Goal: Navigation & Orientation: Understand site structure

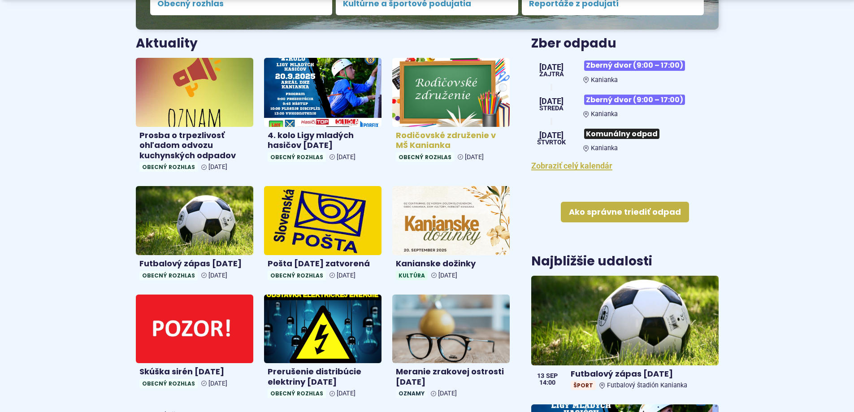
scroll to position [448, 0]
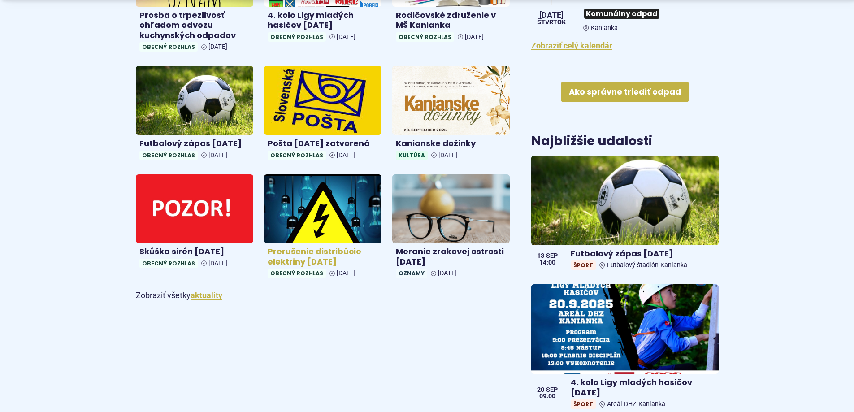
click at [301, 256] on h4 "Prerušenie distribúcie elektriny [DATE]" at bounding box center [323, 257] width 110 height 20
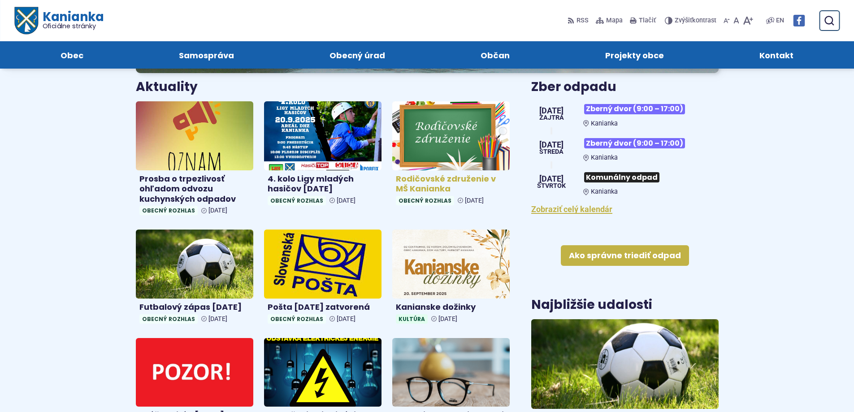
scroll to position [269, 0]
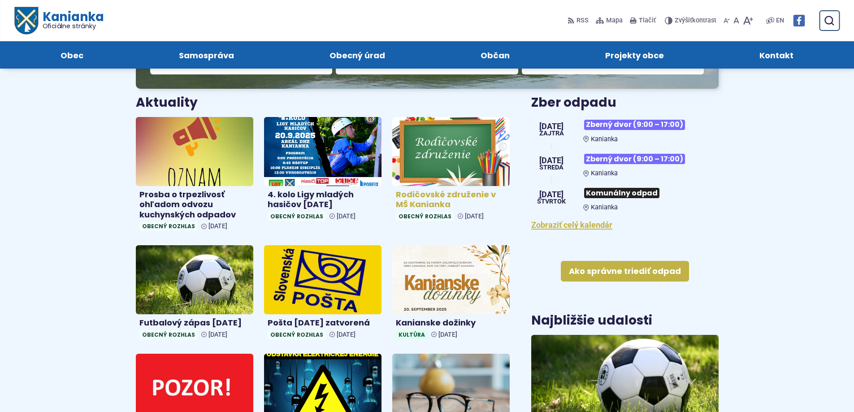
click at [433, 199] on h4 "Rodičovské združenie v MŠ Kanianka" at bounding box center [451, 200] width 110 height 20
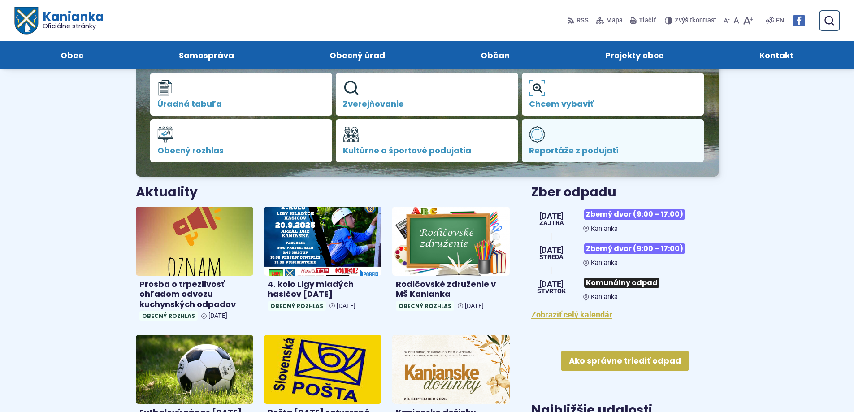
scroll to position [0, 0]
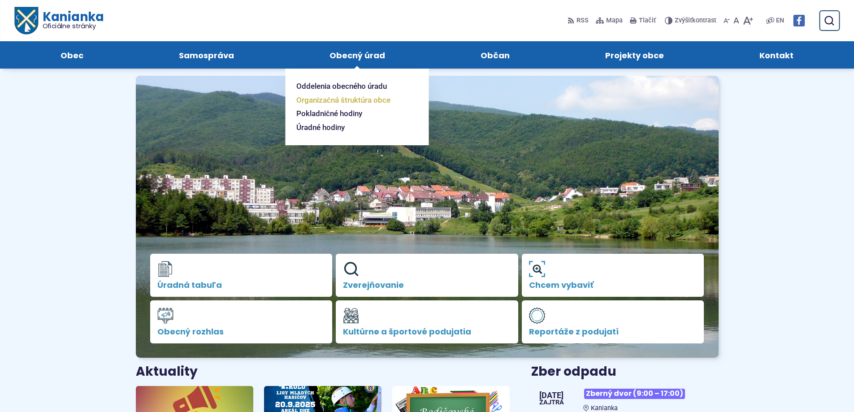
click at [348, 97] on span "Organizačná štruktúra obce" at bounding box center [343, 100] width 94 height 14
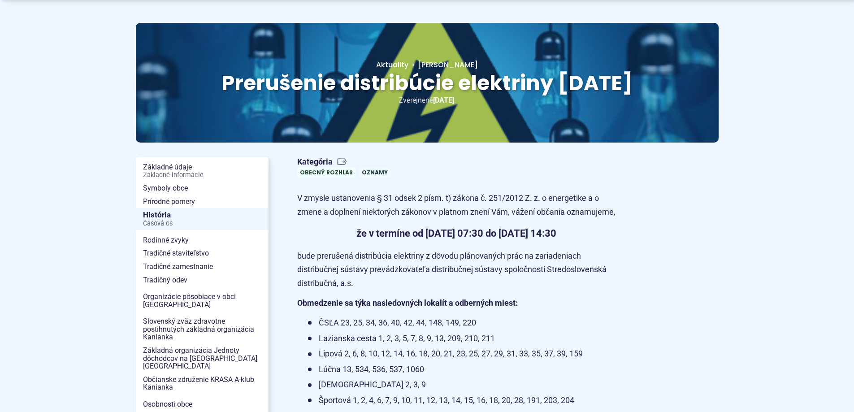
scroll to position [135, 0]
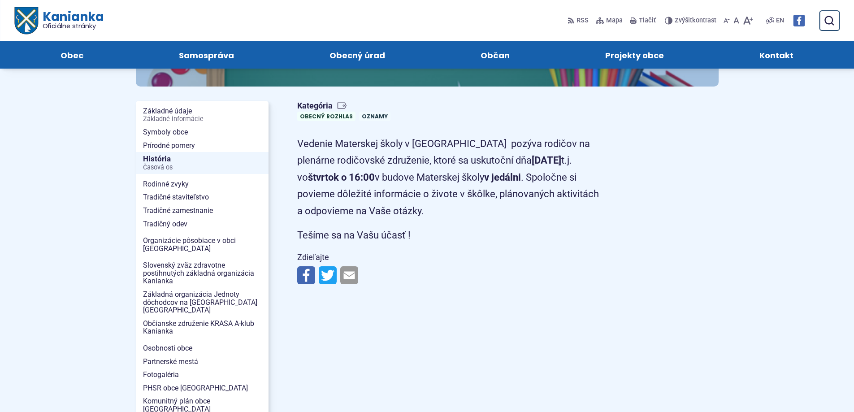
scroll to position [45, 0]
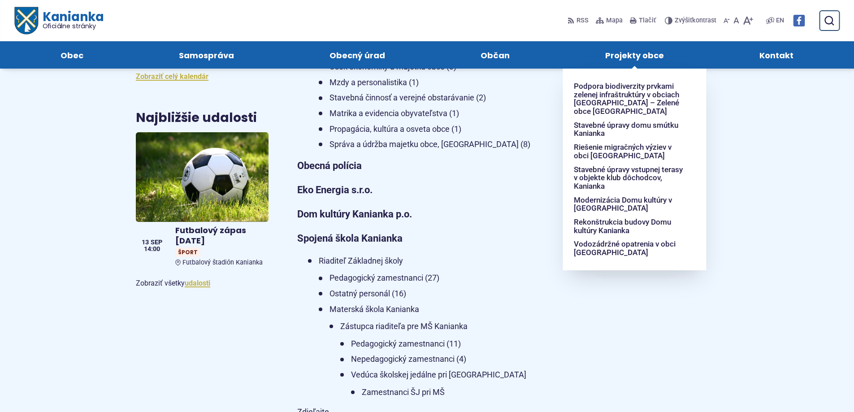
scroll to position [236, 0]
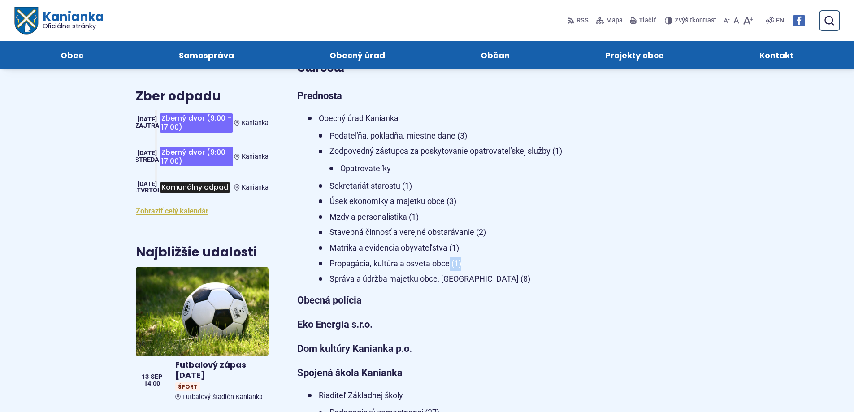
drag, startPoint x: 450, startPoint y: 263, endPoint x: 481, endPoint y: 259, distance: 31.3
click at [481, 259] on li "Propagácia, kultúra a osveta obce (1)" at bounding box center [467, 264] width 297 height 14
